Goal: Transaction & Acquisition: Obtain resource

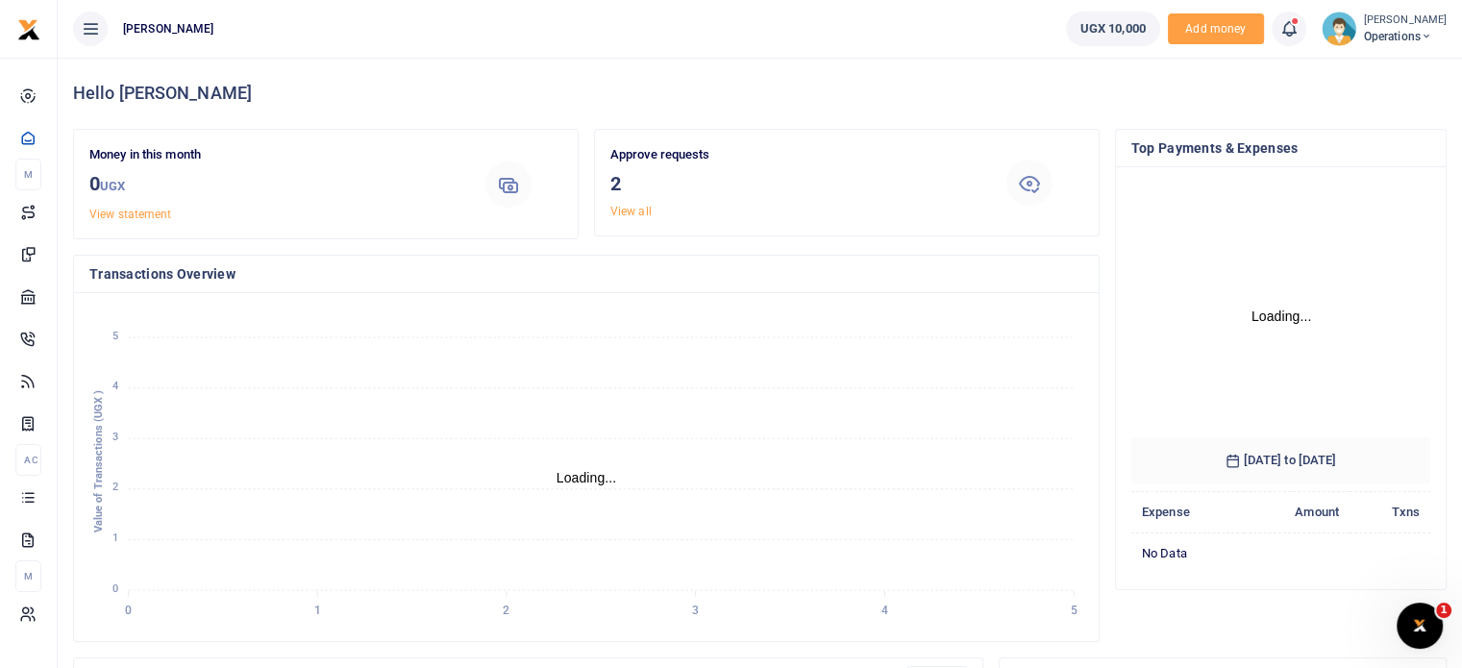
click at [1159, 8] on ul "UGX 10,000 Add money Notifications 2 Transactions to act upon You have 2 awaiti…" at bounding box center [1256, 29] width 411 height 58
click at [1200, 22] on span "Add money" at bounding box center [1216, 29] width 96 height 32
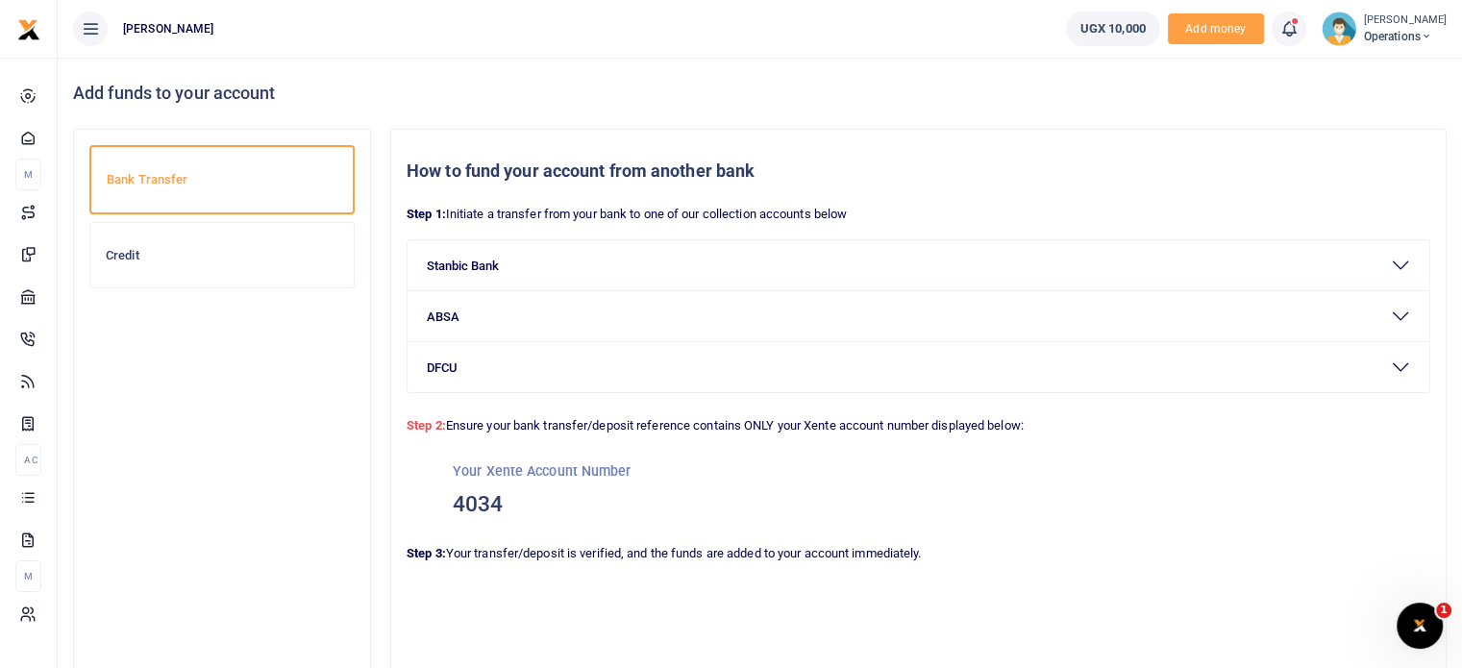
click at [238, 244] on div "Credit" at bounding box center [221, 255] width 263 height 65
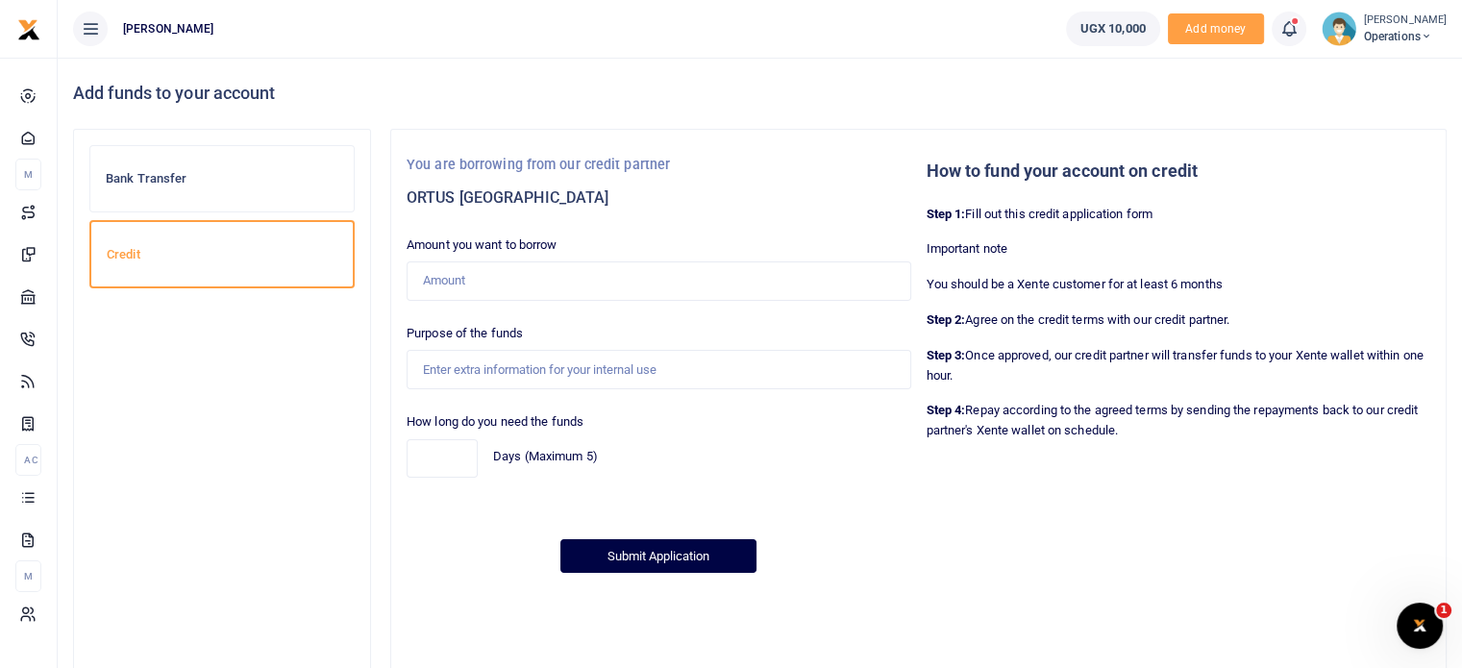
click at [238, 187] on div "Bank Transfer" at bounding box center [221, 178] width 263 height 65
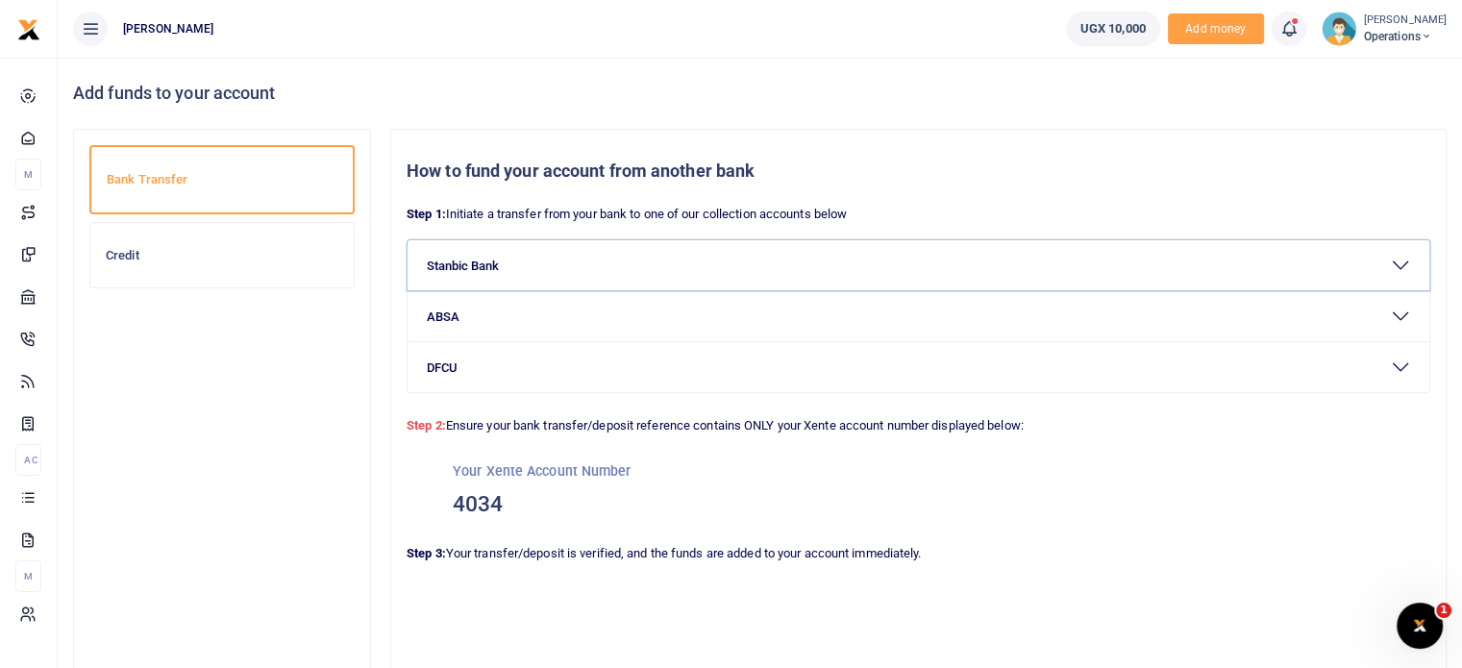
click at [1327, 265] on button "Stanbic Bank" at bounding box center [919, 265] width 1022 height 50
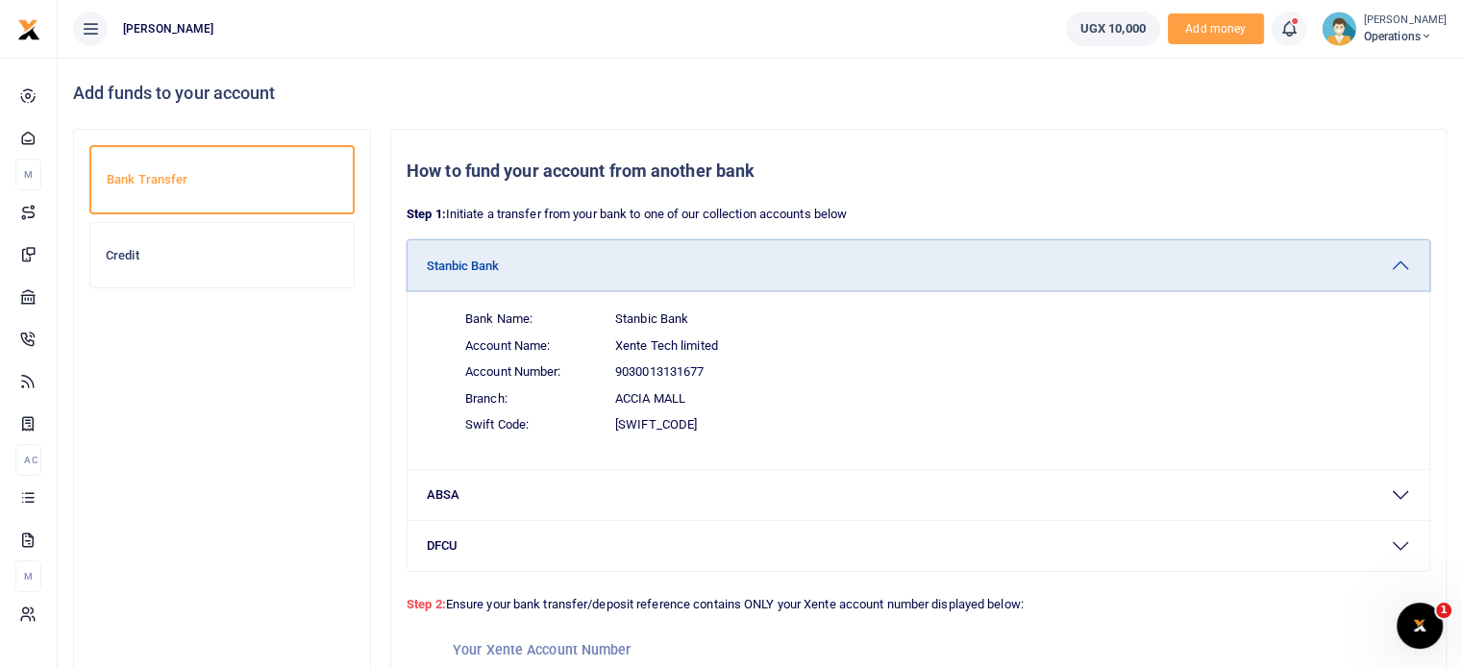
click at [1327, 265] on button "Stanbic Bank" at bounding box center [919, 265] width 1022 height 50
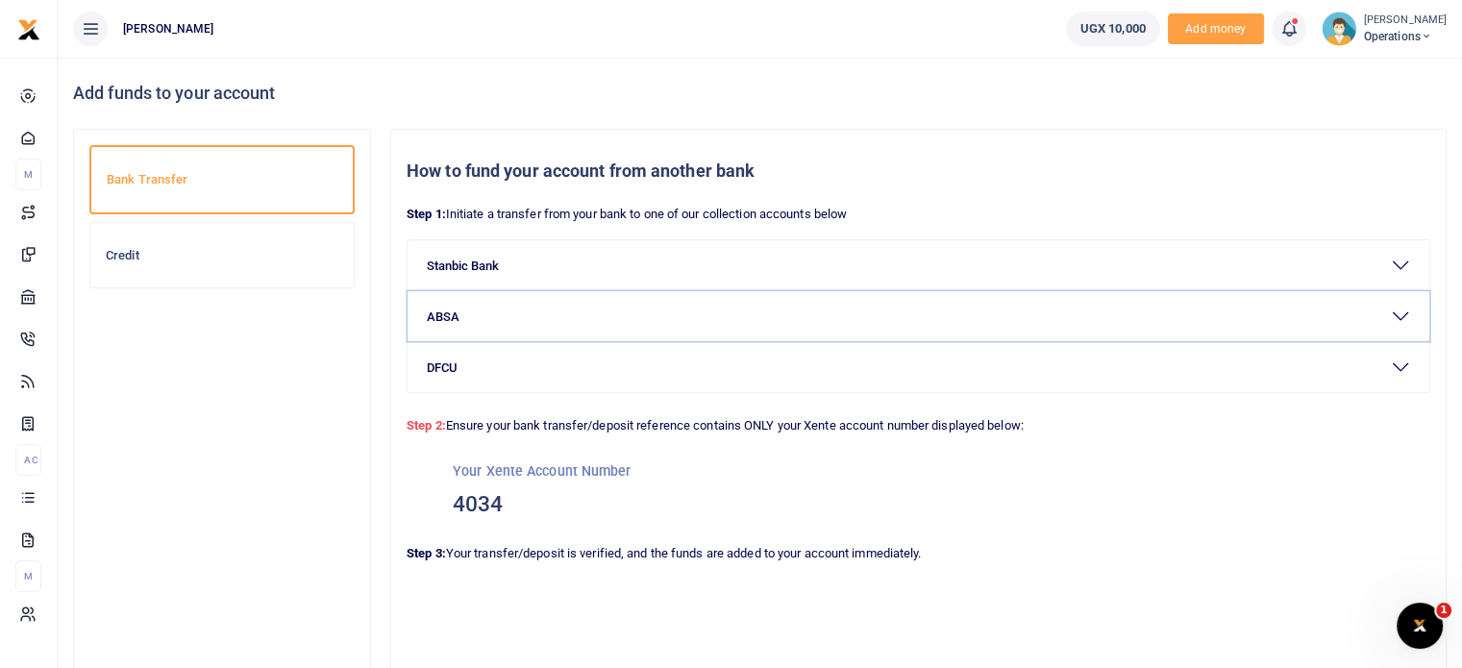
click at [1194, 319] on button "ABSA" at bounding box center [919, 316] width 1022 height 50
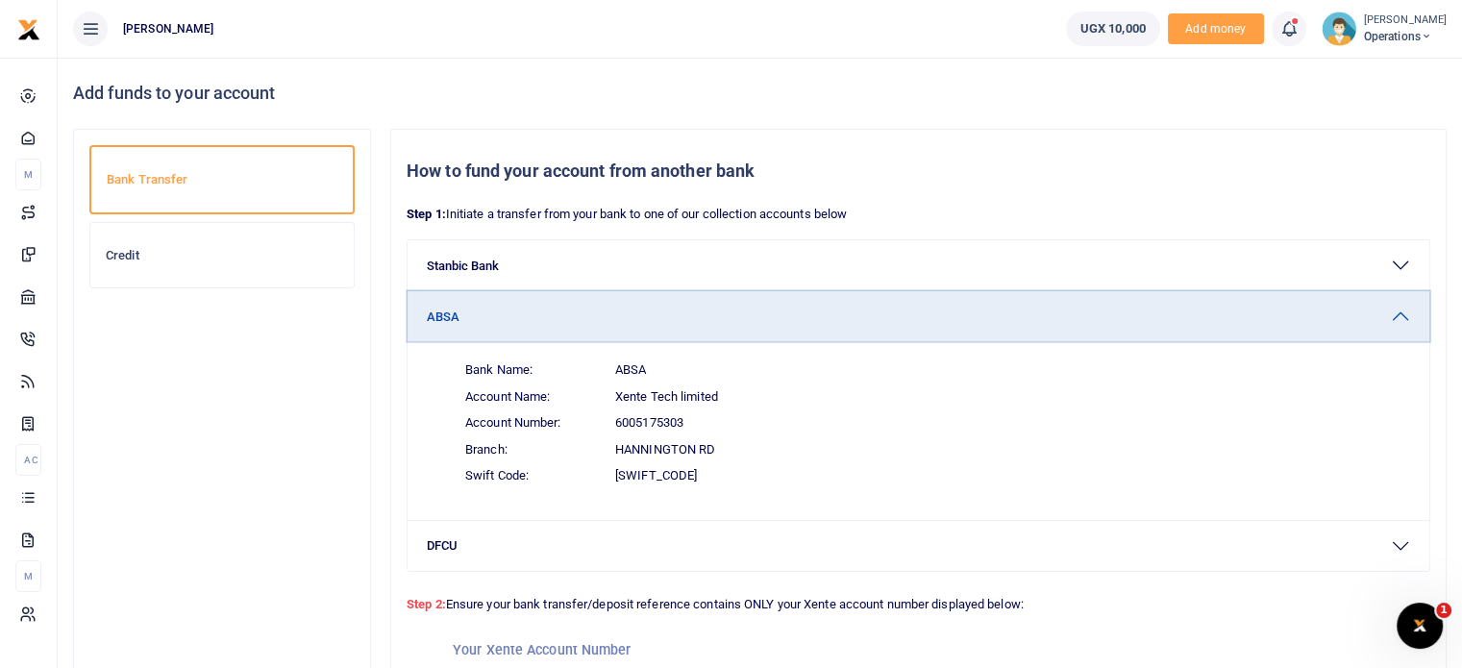
click at [1194, 319] on button "ABSA" at bounding box center [919, 316] width 1022 height 50
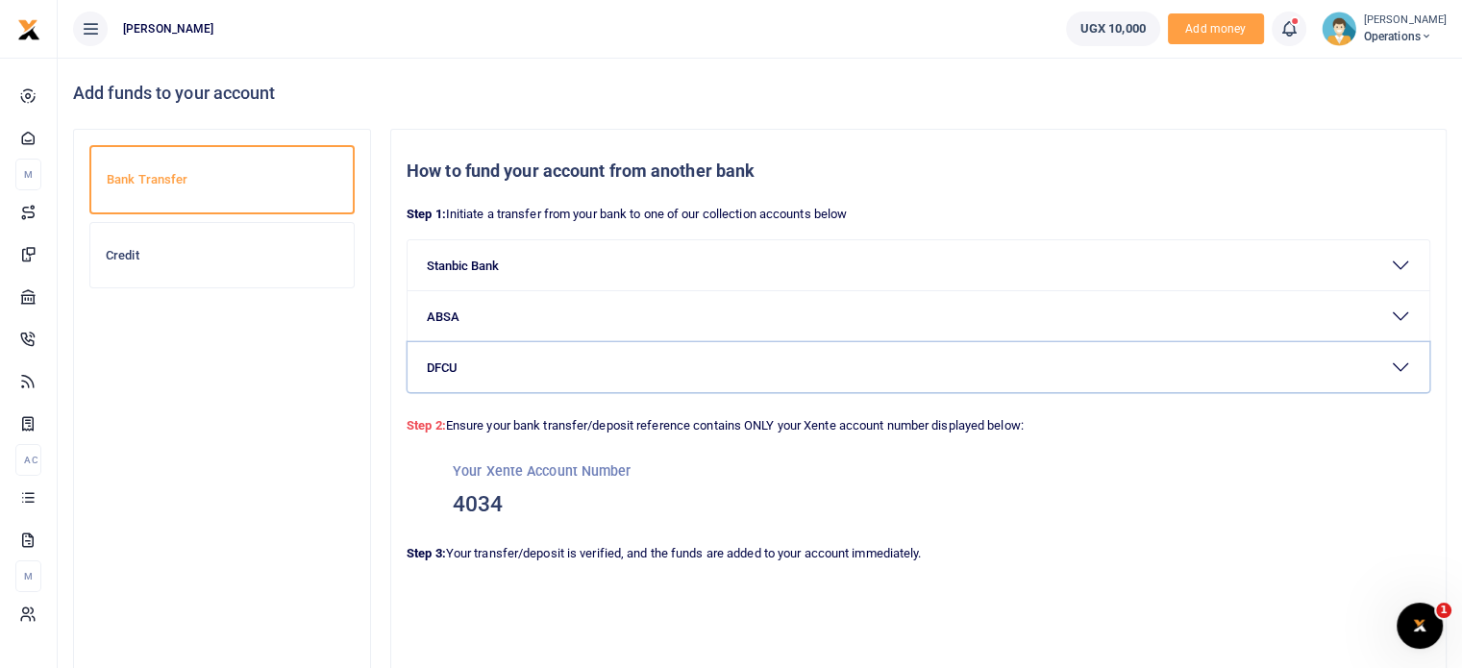
click at [1179, 360] on button "DFCU" at bounding box center [919, 367] width 1022 height 50
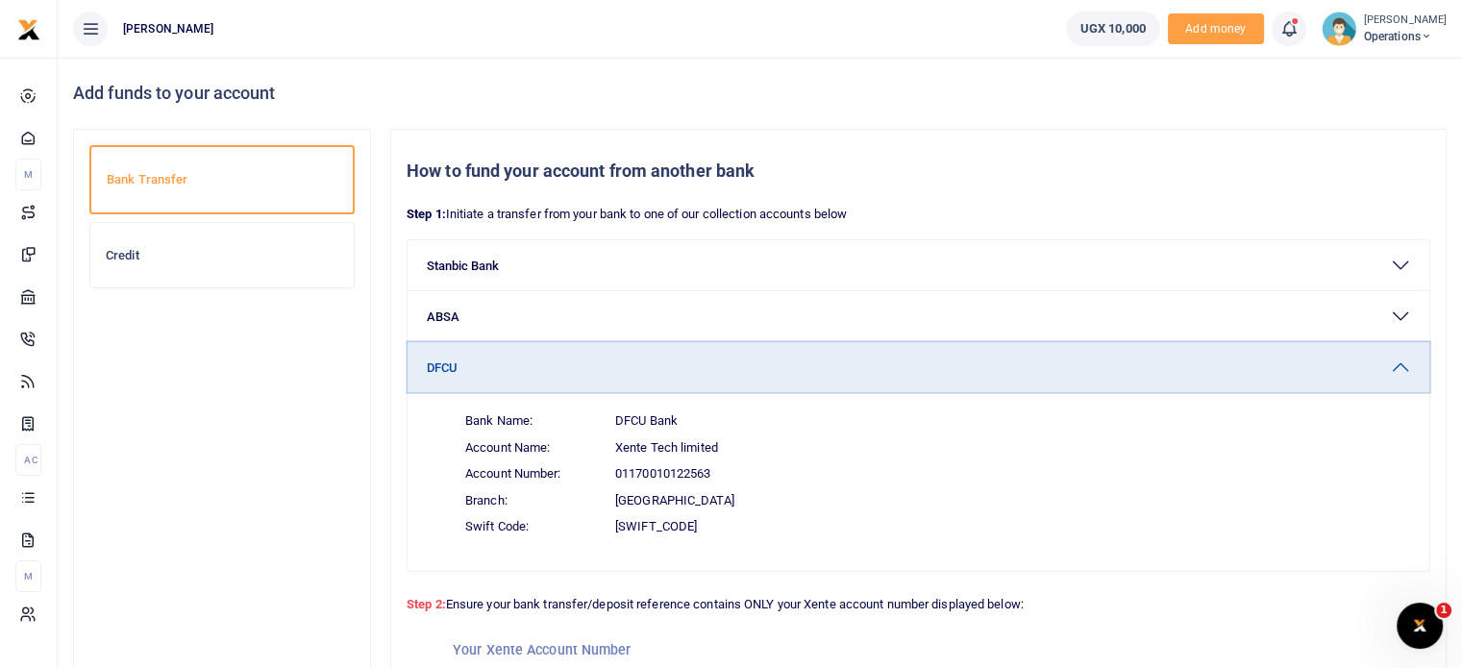
click at [1179, 360] on button "DFCU" at bounding box center [919, 367] width 1022 height 50
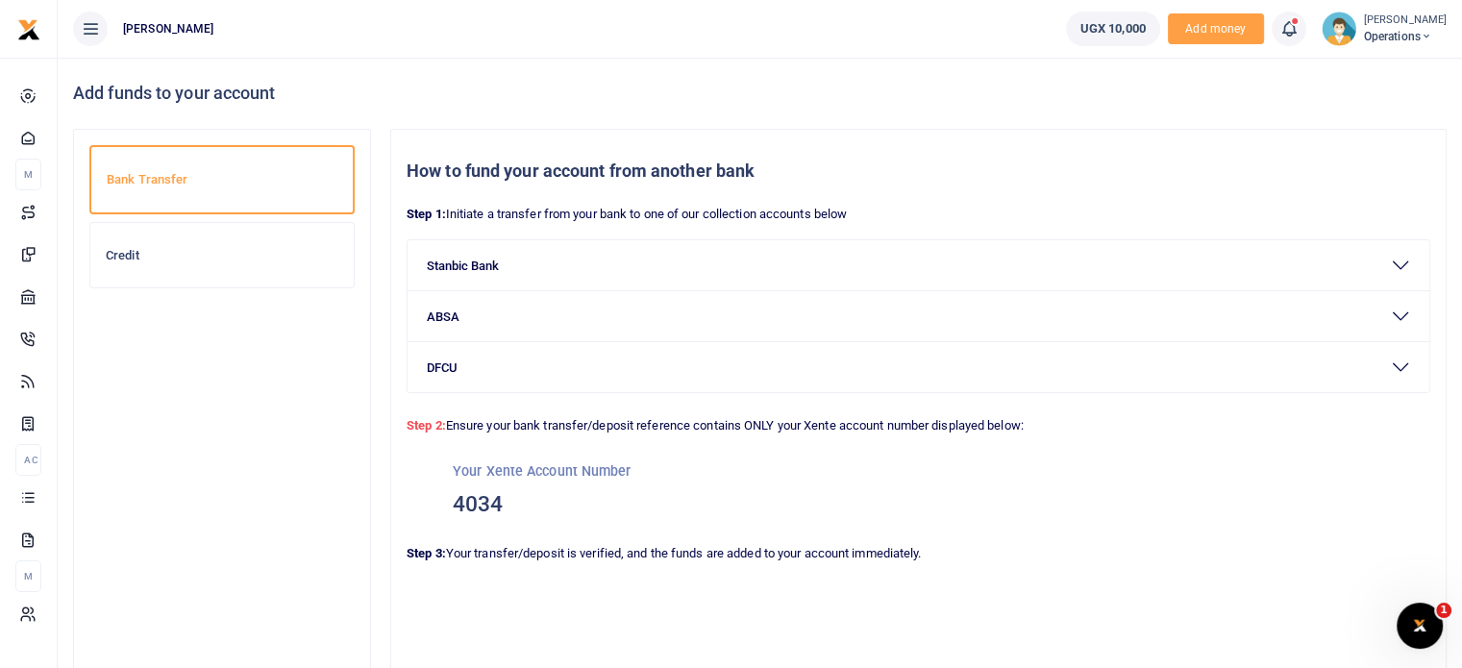
click at [275, 280] on div "Credit" at bounding box center [221, 255] width 263 height 65
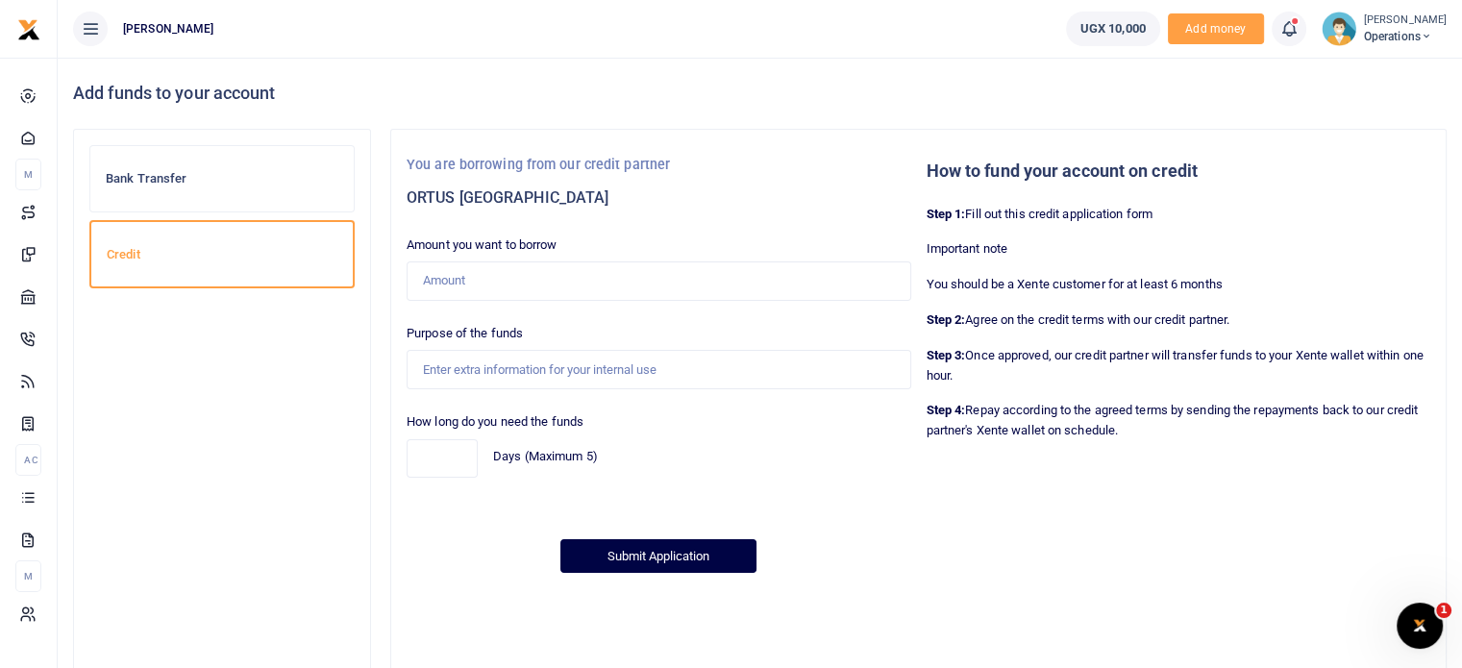
click at [277, 197] on div "Bank Transfer" at bounding box center [221, 178] width 263 height 65
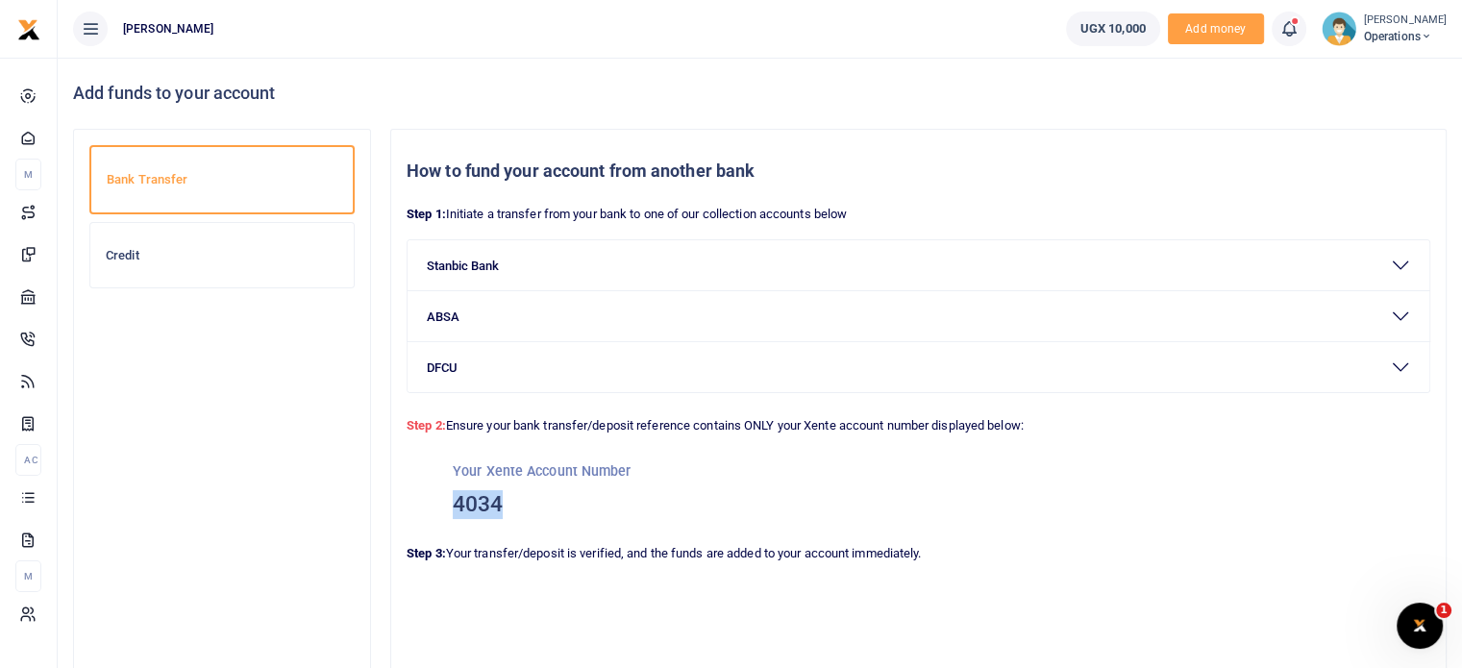
drag, startPoint x: 518, startPoint y: 506, endPoint x: 437, endPoint y: 509, distance: 80.8
click at [437, 509] on div "Your Xente Account Number 4034" at bounding box center [919, 490] width 1024 height 108
copy h3 "4034"
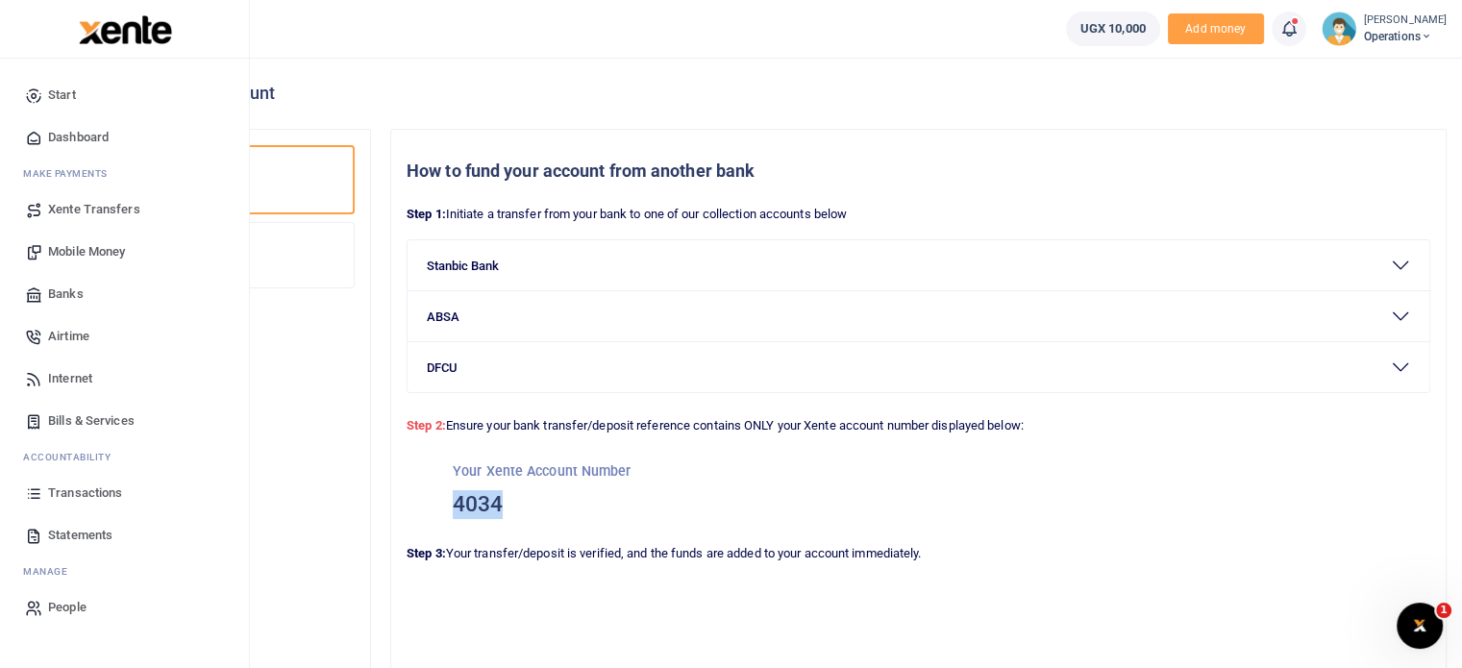
click at [96, 200] on span "Xente Transfers" at bounding box center [94, 209] width 92 height 19
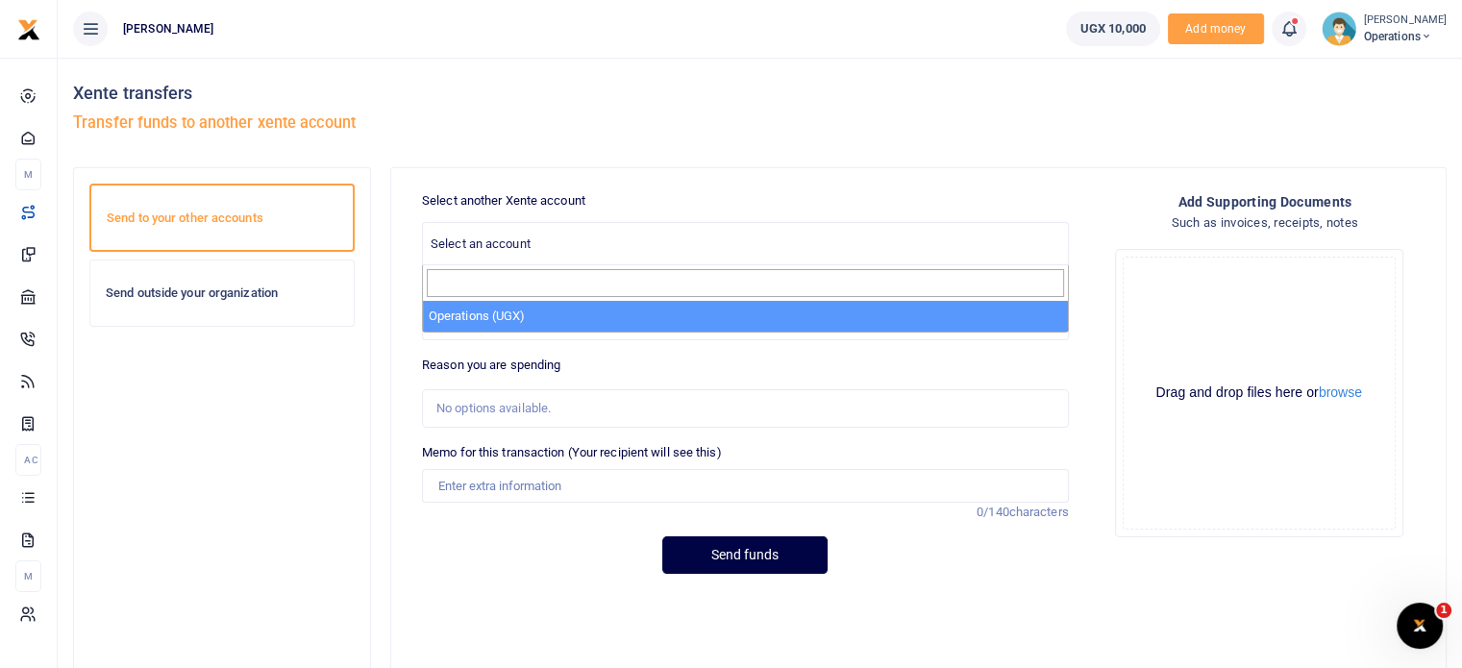
click at [619, 241] on span "Select an account" at bounding box center [745, 243] width 645 height 30
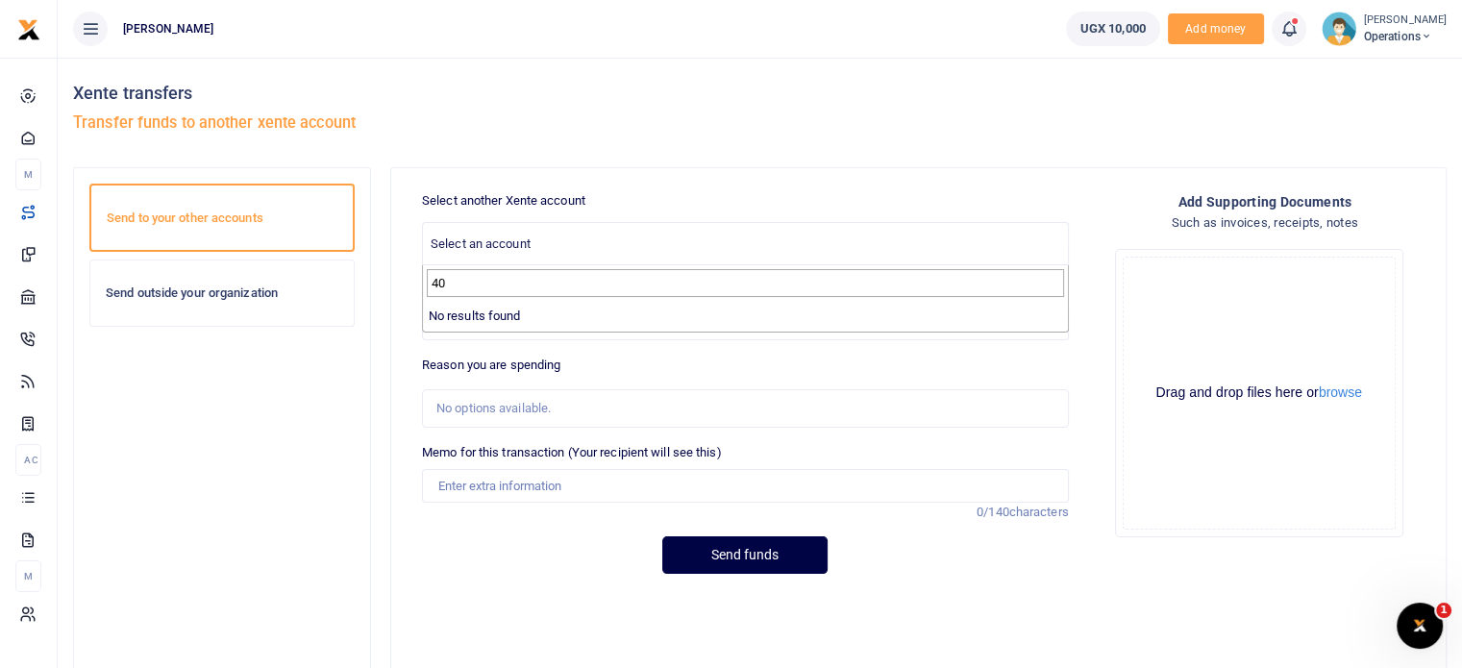
type input "4"
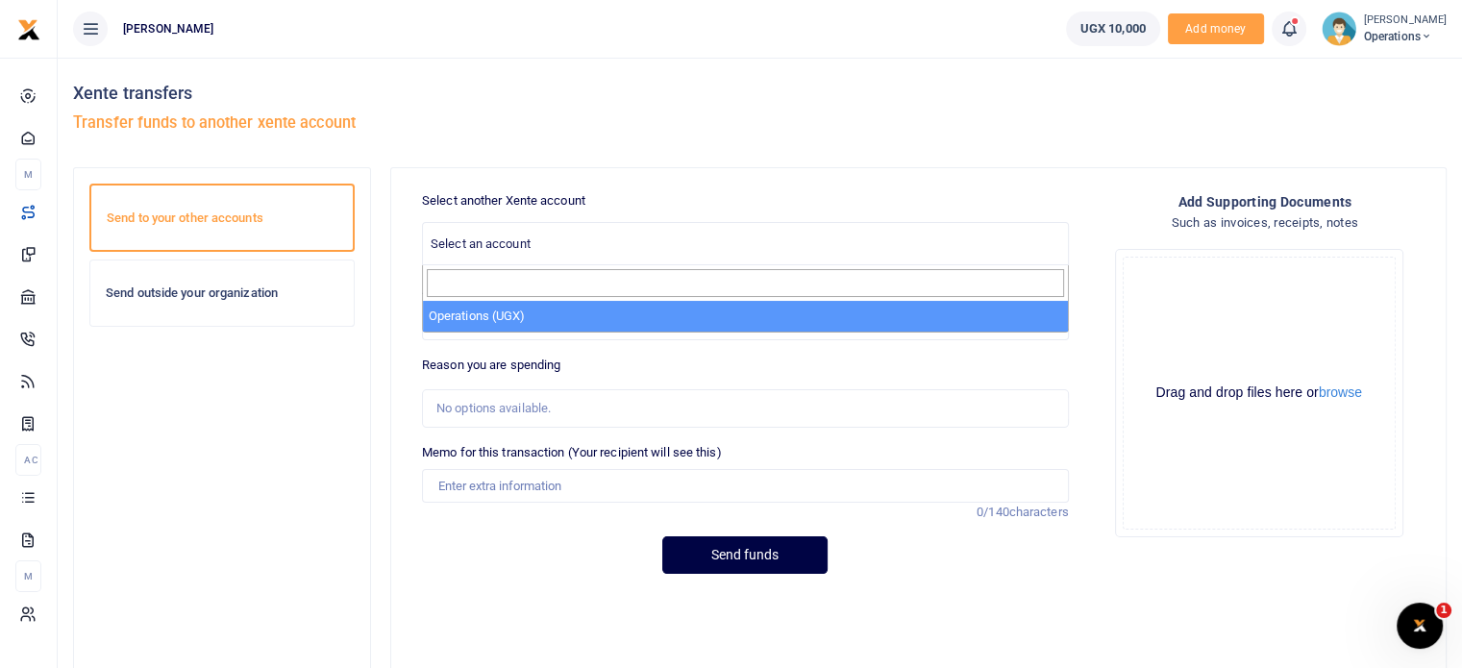
click at [622, 90] on h4 "Xente transfers" at bounding box center [413, 93] width 680 height 21
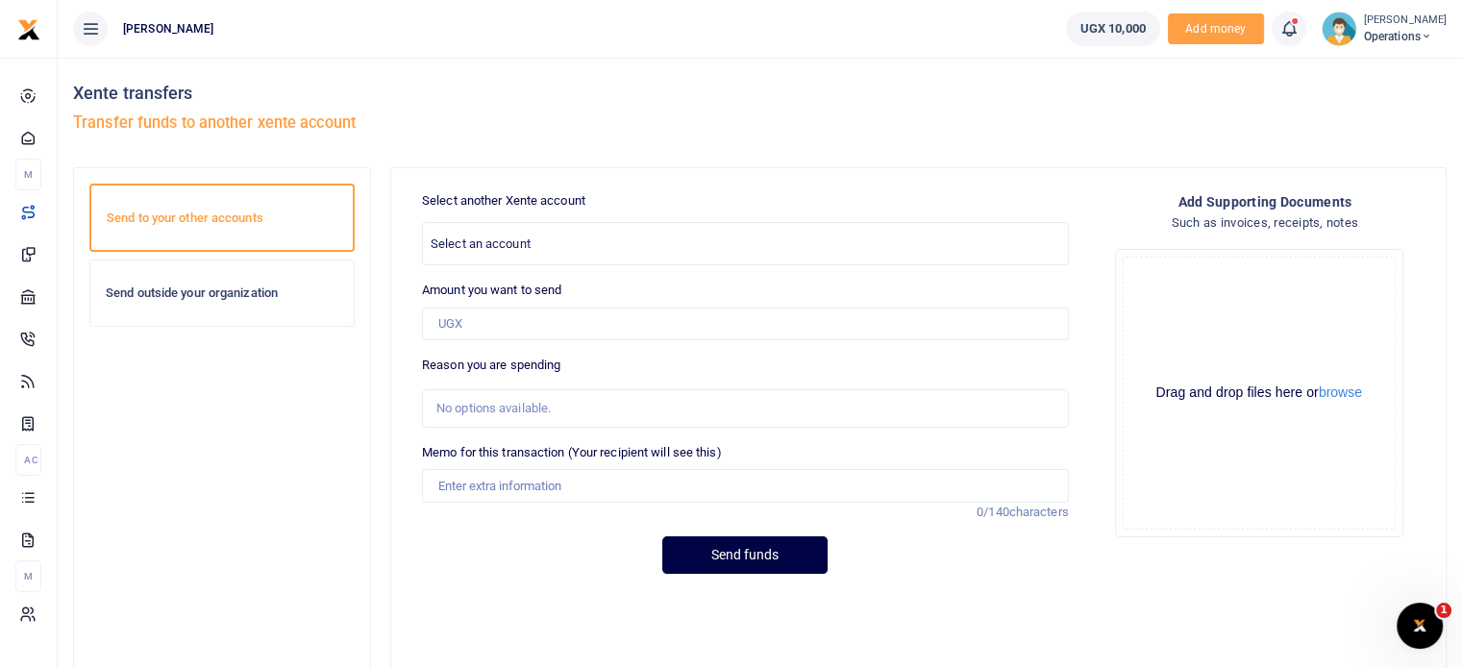
click at [1116, 28] on span "UGX 10,000" at bounding box center [1113, 28] width 65 height 19
